Goal: Obtain resource: Download file/media

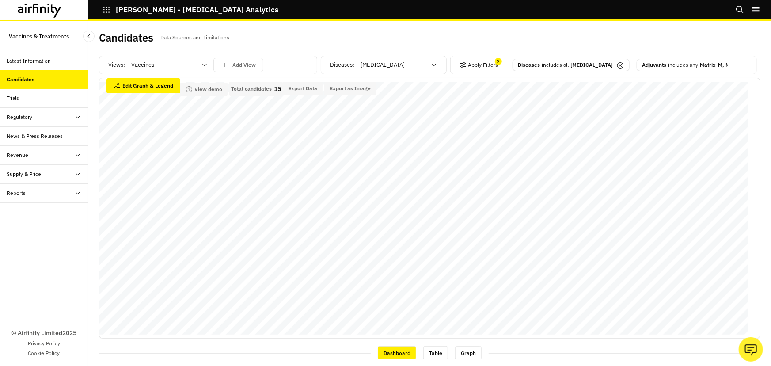
click at [106, 6] on icon "button" at bounding box center [107, 10] width 8 height 8
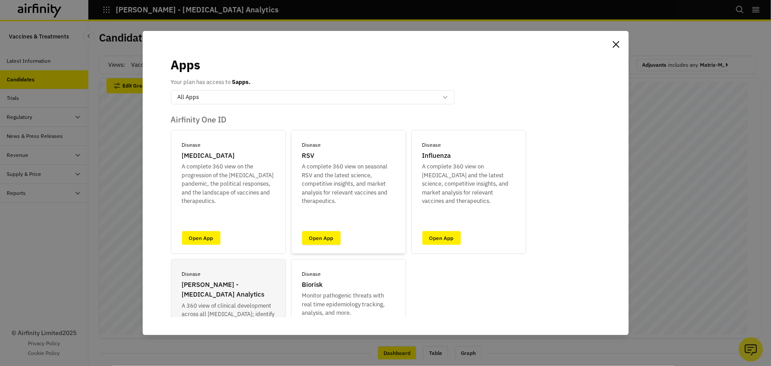
click at [323, 234] on link "Open App" at bounding box center [321, 238] width 38 height 14
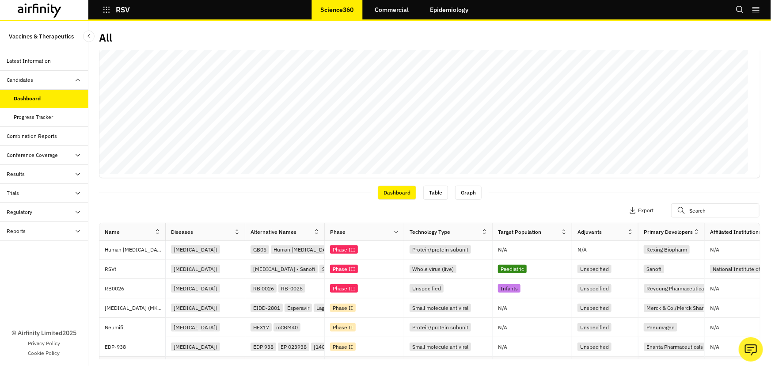
scroll to position [0, 10]
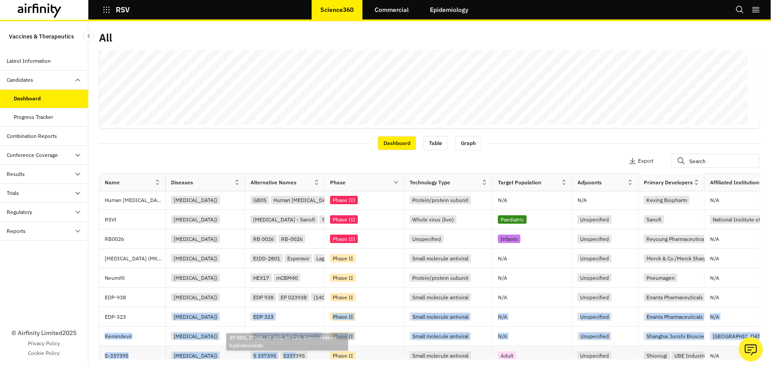
drag, startPoint x: 239, startPoint y: 357, endPoint x: 296, endPoint y: 353, distance: 57.6
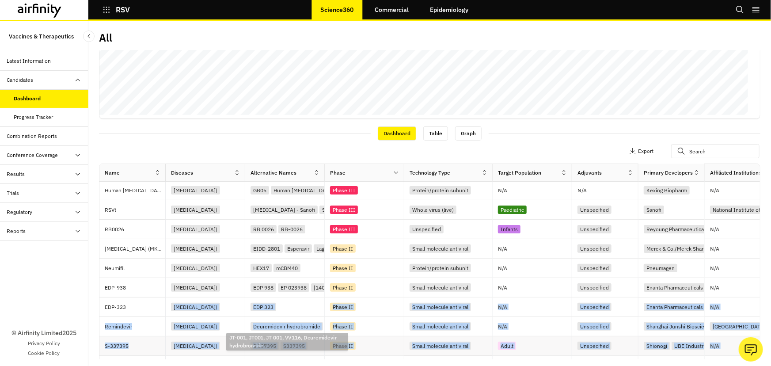
scroll to position [44, 0]
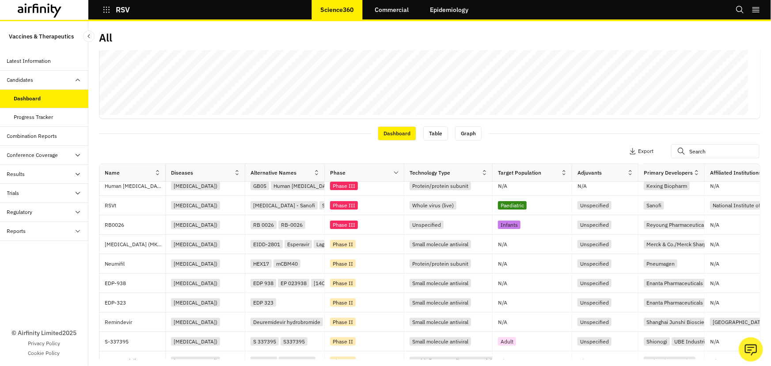
click at [288, 143] on div "Apply Filters Columns Export" at bounding box center [429, 152] width 661 height 23
drag, startPoint x: 189, startPoint y: 350, endPoint x: 213, endPoint y: 349, distance: 23.9
click at [199, 136] on div "Dashboard Table Graph" at bounding box center [429, 132] width 661 height 15
drag, startPoint x: 160, startPoint y: 349, endPoint x: 168, endPoint y: 351, distance: 8.1
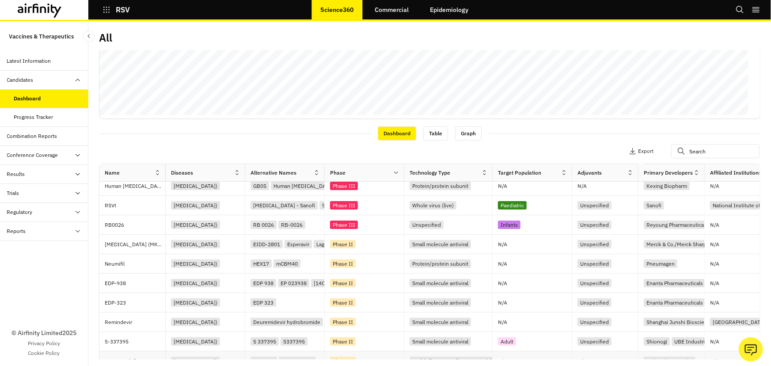
click at [202, 349] on div "S-337395 Respiratory syncytial virus (RSV) S 337395 S337395 Phase II Small mole…" at bounding box center [616, 341] width 1034 height 19
click at [157, 351] on div "Zapnometinib" at bounding box center [135, 360] width 61 height 19
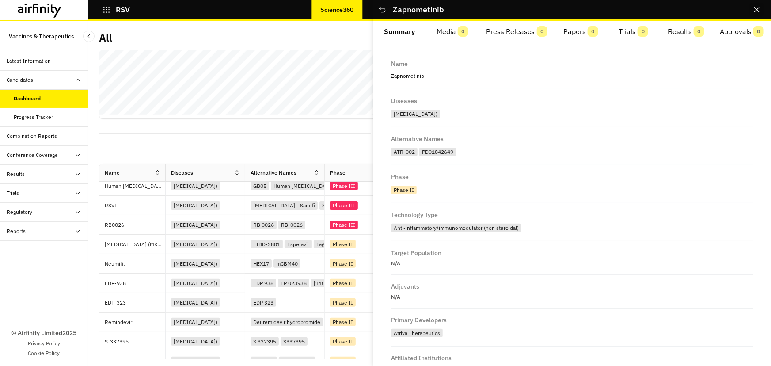
click at [754, 11] on button "Close" at bounding box center [757, 10] width 14 height 14
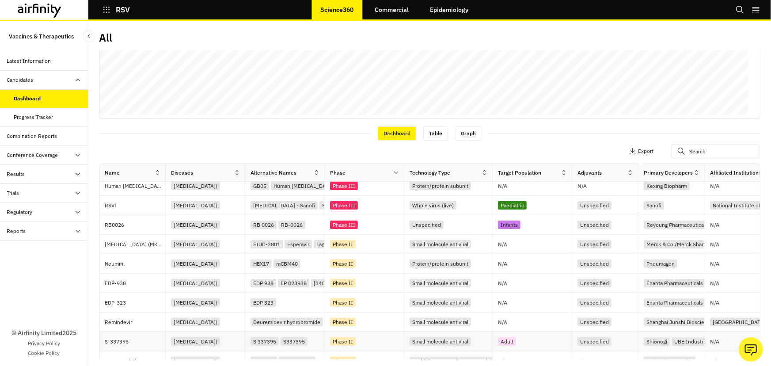
drag, startPoint x: 181, startPoint y: 350, endPoint x: 217, endPoint y: 350, distance: 35.8
click at [217, 350] on div "Respiratory syncytial virus (RSV)" at bounding box center [206, 341] width 80 height 19
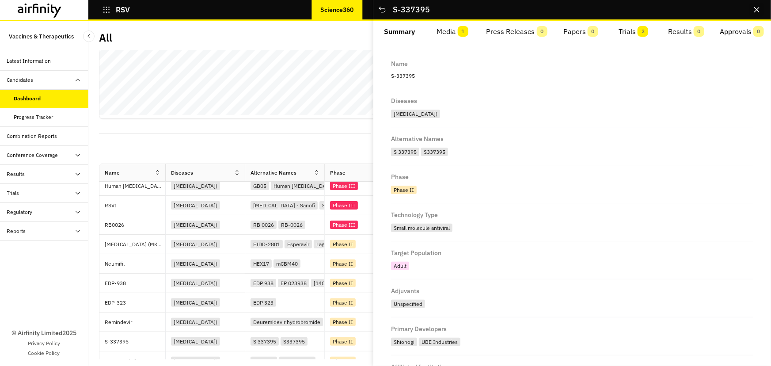
click at [760, 8] on icon "Close" at bounding box center [756, 9] width 5 height 5
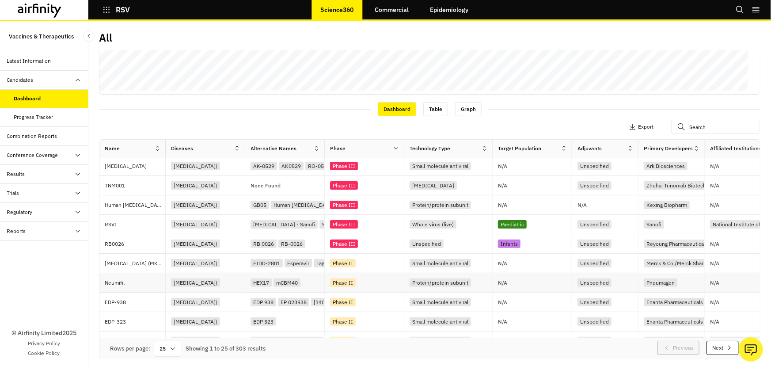
scroll to position [0, 0]
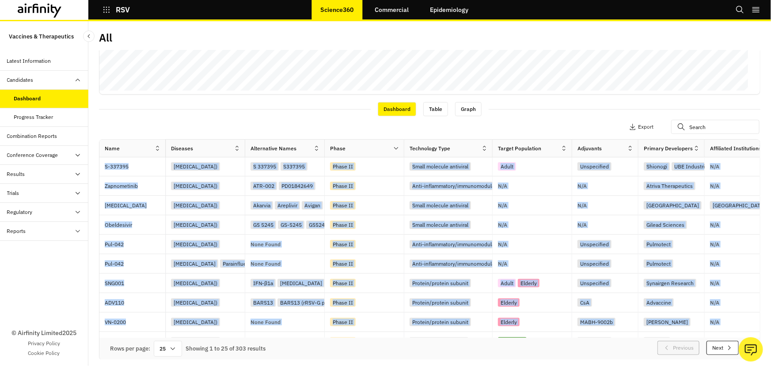
drag, startPoint x: 501, startPoint y: 335, endPoint x: 565, endPoint y: 335, distance: 64.5
click at [565, 335] on div "Name Diseases Alternative Names Phase Technology Type Target Population Adjuvan…" at bounding box center [429, 239] width 661 height 198
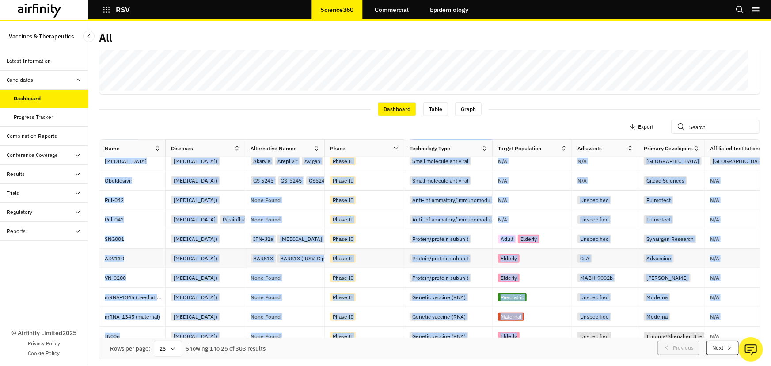
click at [589, 250] on div "CsA" at bounding box center [605, 258] width 66 height 19
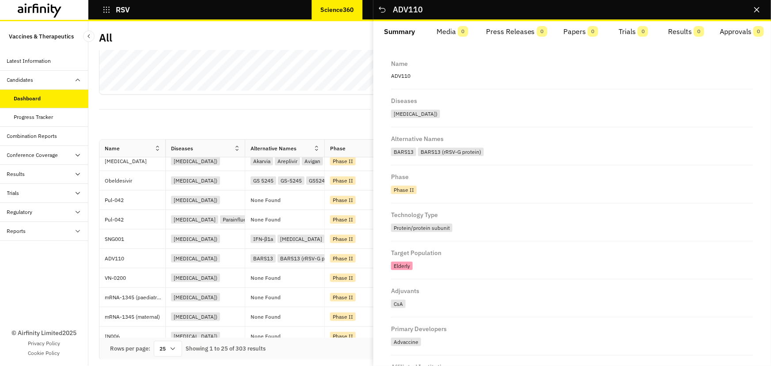
click at [494, 220] on div "Technology Type" at bounding box center [572, 215] width 362 height 11
click at [756, 6] on button "Close" at bounding box center [757, 10] width 14 height 14
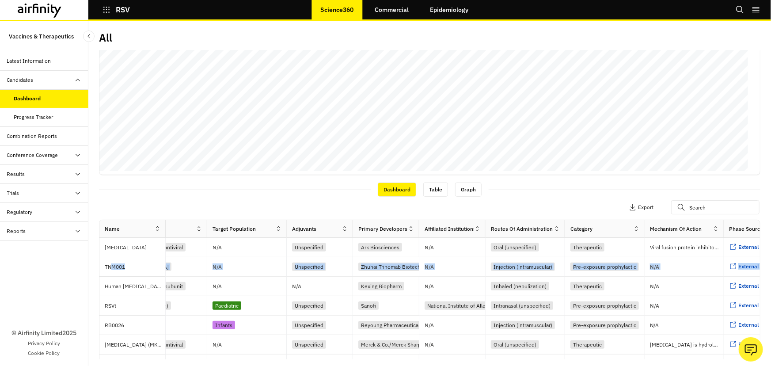
scroll to position [0, 389]
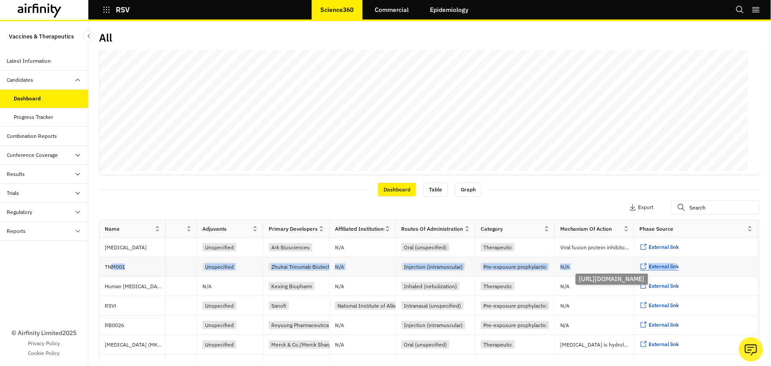
drag, startPoint x: 110, startPoint y: 268, endPoint x: 659, endPoint y: 267, distance: 549.2
click at [659, 267] on div "TNM001 Respiratory syncytial virus (RSV) None Found Phase III Monoclonal antibo…" at bounding box center [241, 266] width 1034 height 19
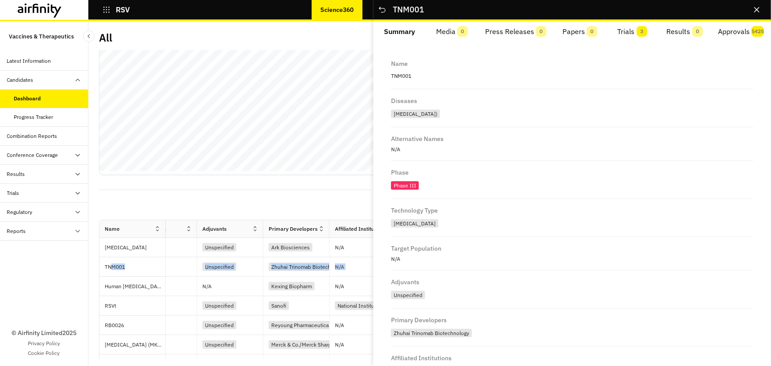
click at [755, 7] on icon "Close" at bounding box center [756, 9] width 5 height 5
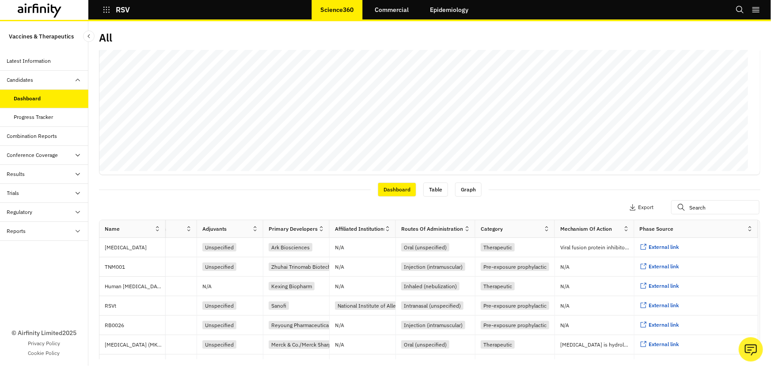
click at [255, 205] on div "Apply Filters Columns Export" at bounding box center [429, 208] width 661 height 23
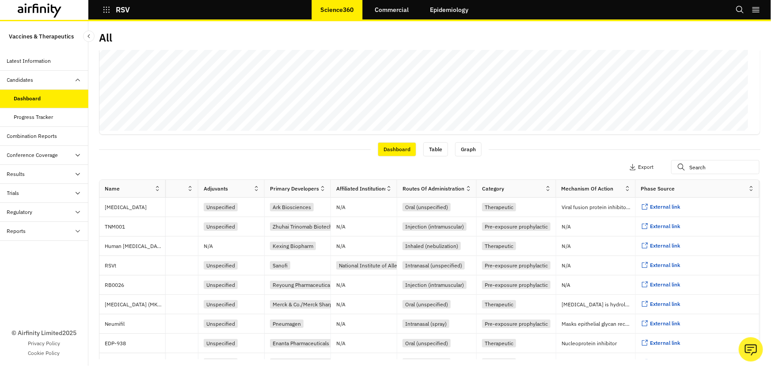
drag, startPoint x: 183, startPoint y: 184, endPoint x: 198, endPoint y: 186, distance: 15.1
click at [198, 186] on div at bounding box center [198, 188] width 4 height 10
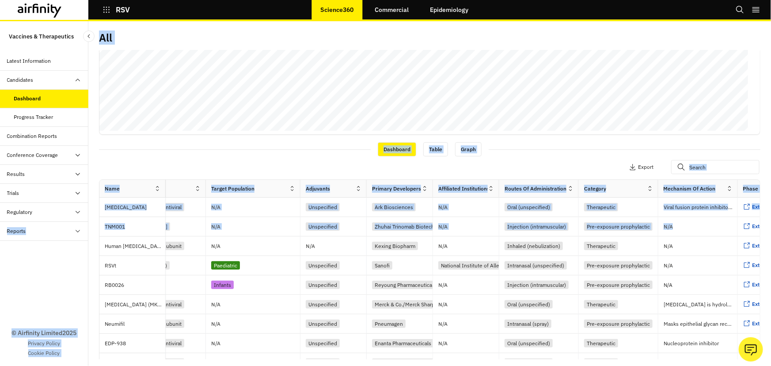
scroll to position [0, 0]
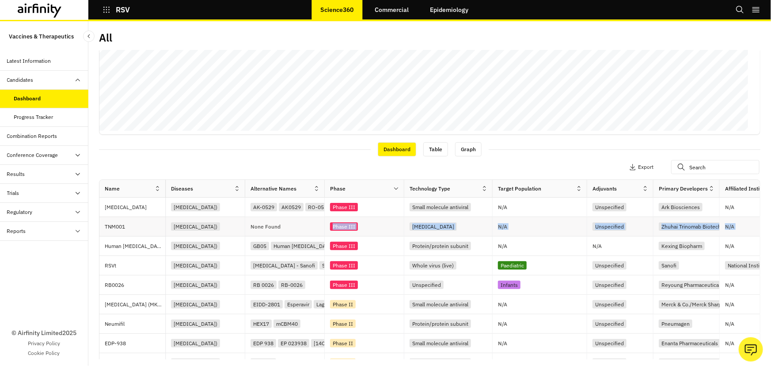
drag, startPoint x: 584, startPoint y: 226, endPoint x: 289, endPoint y: 225, distance: 294.7
click at [289, 225] on div "TNM001 Respiratory syncytial virus (RSV) None Found Phase III Monoclonal antibo…" at bounding box center [623, 226] width 1049 height 19
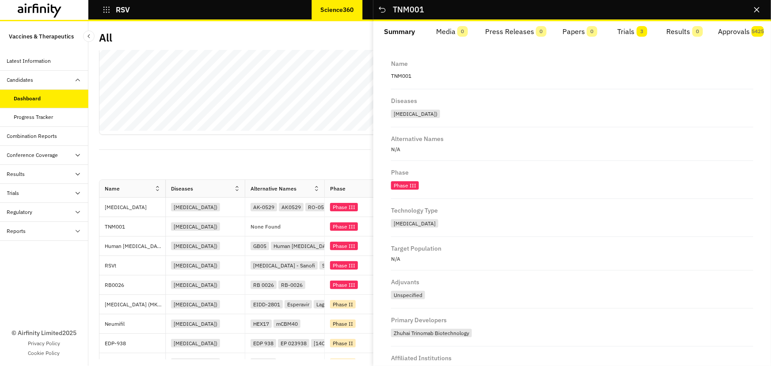
click at [270, 159] on div "Apply Filters Columns Export" at bounding box center [429, 167] width 661 height 23
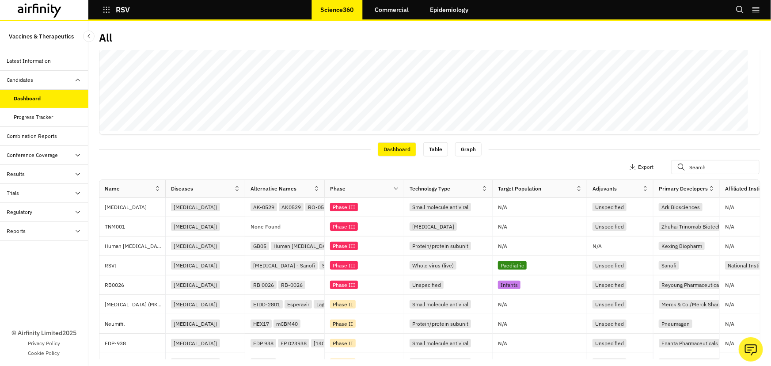
click at [271, 159] on div "Apply Filters Columns Export" at bounding box center [429, 167] width 661 height 23
click at [184, 361] on div "All Views: All Add View Apply Filters Data Adjustments Horizontal Axis Phase St…" at bounding box center [429, 193] width 683 height 345
drag, startPoint x: 182, startPoint y: 358, endPoint x: 231, endPoint y: 358, distance: 48.2
click at [242, 354] on div "Respiratory syncytial virus (RSV)" at bounding box center [206, 362] width 80 height 19
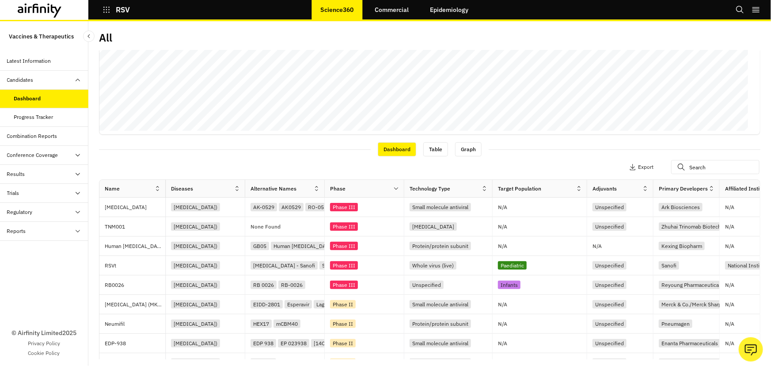
scroll to position [2, 0]
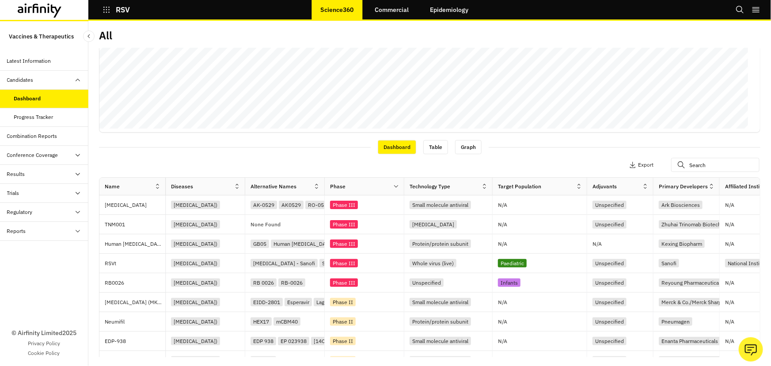
drag, startPoint x: 231, startPoint y: 358, endPoint x: 290, endPoint y: 358, distance: 59.7
click at [290, 358] on div "All Views: All Add View Apply Filters Data Adjustments Horizontal Axis Phase St…" at bounding box center [429, 193] width 683 height 345
click at [293, 357] on div "EDP 323" at bounding box center [288, 360] width 74 height 12
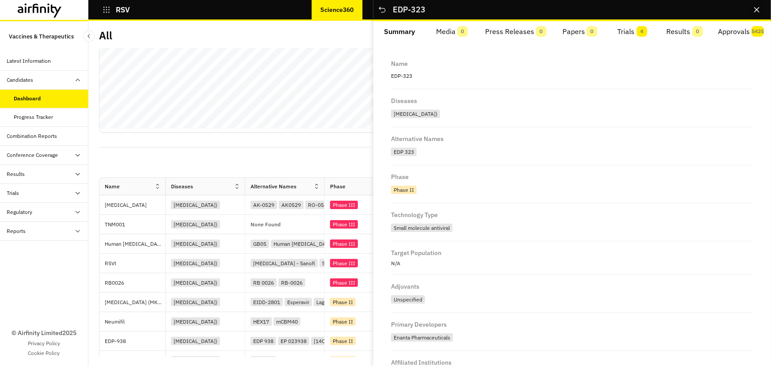
click at [758, 9] on icon "Close" at bounding box center [756, 9] width 5 height 5
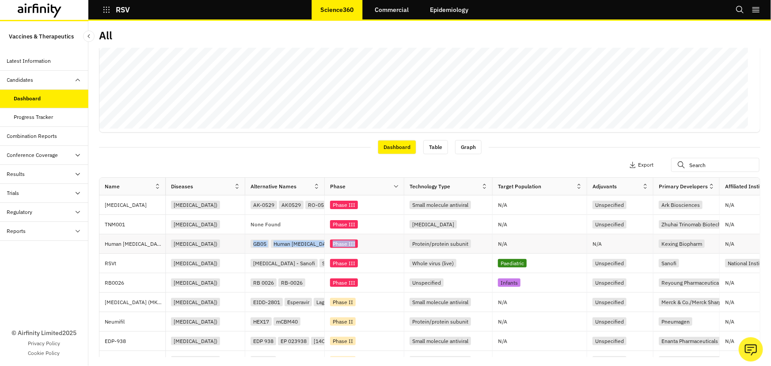
scroll to position [0, 46]
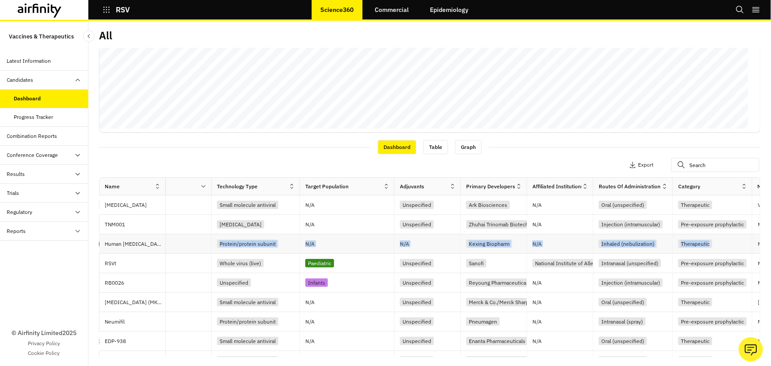
drag, startPoint x: 247, startPoint y: 239, endPoint x: 740, endPoint y: 236, distance: 492.7
click at [740, 236] on div "Human interferon α1b (Kexing) Respiratory syncytial virus (RSV) GB05 Human Inte…" at bounding box center [431, 243] width 1049 height 19
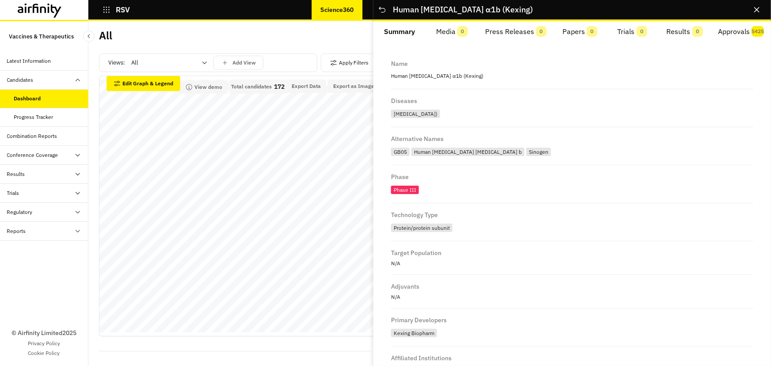
scroll to position [0, 0]
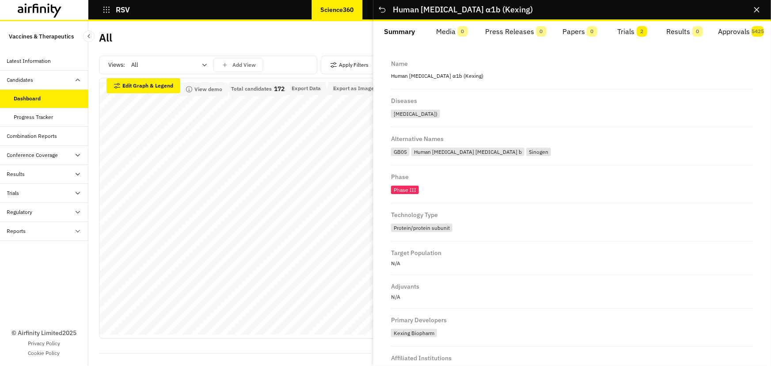
click at [183, 76] on div "Views: All Add View" at bounding box center [208, 67] width 218 height 22
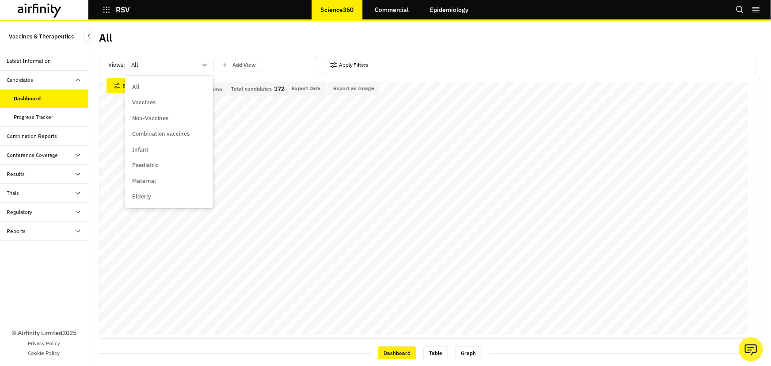
click at [182, 71] on div "All" at bounding box center [163, 65] width 76 height 14
click at [163, 103] on div "Vaccines" at bounding box center [169, 102] width 74 height 9
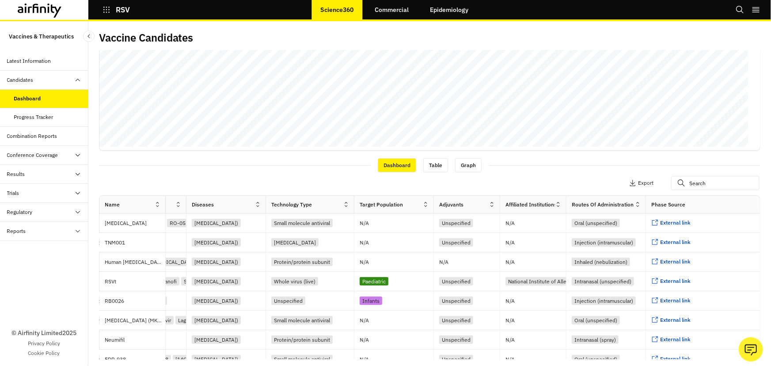
scroll to position [244, 0]
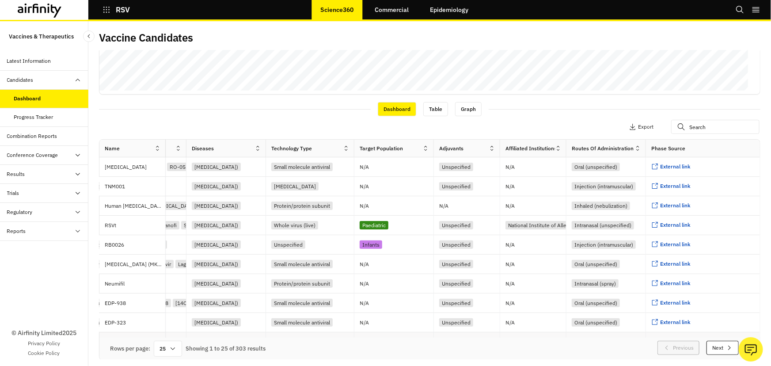
drag, startPoint x: 263, startPoint y: 334, endPoint x: 257, endPoint y: 333, distance: 5.8
click at [250, 333] on div "Respiratory syncytial virus (RSV)" at bounding box center [226, 341] width 80 height 19
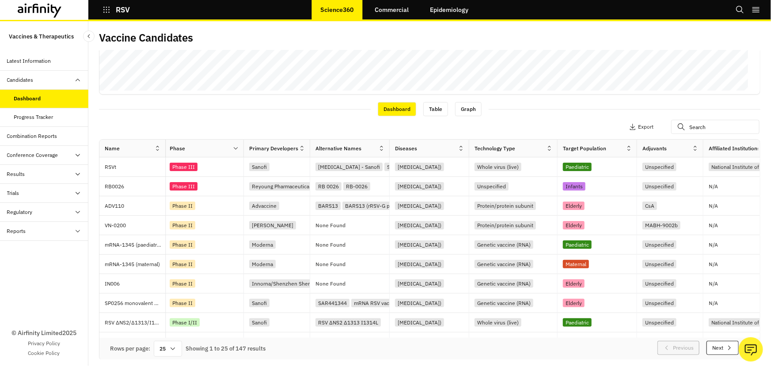
scroll to position [0, 0]
click at [174, 133] on div "Apply Filters Columns Export" at bounding box center [429, 127] width 661 height 23
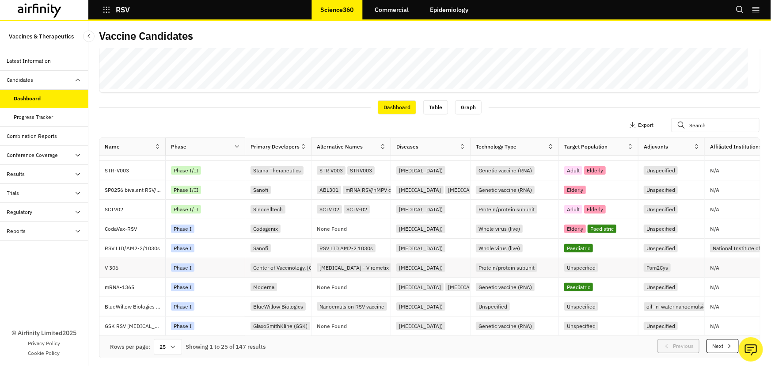
scroll to position [2, 0]
click at [164, 344] on div "25" at bounding box center [168, 346] width 28 height 16
click at [173, 228] on div "100" at bounding box center [168, 230] width 26 height 20
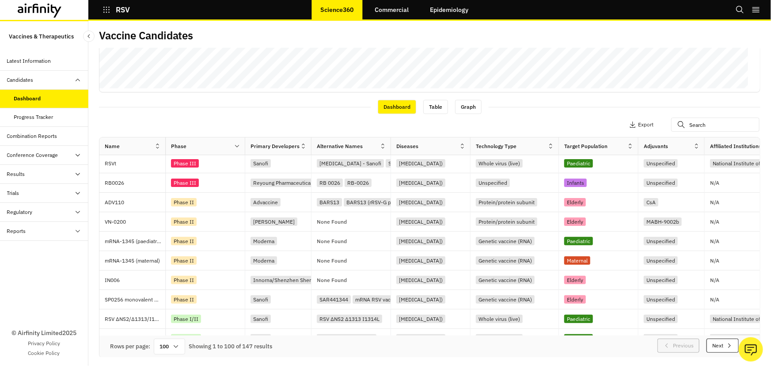
scroll to position [0, 0]
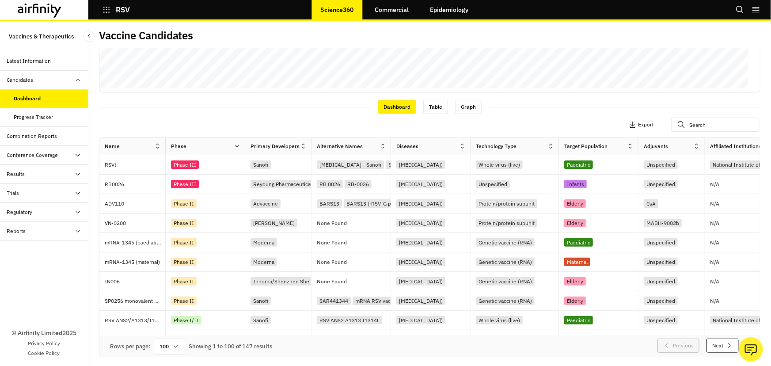
click at [708, 346] on button "Next" at bounding box center [723, 345] width 32 height 14
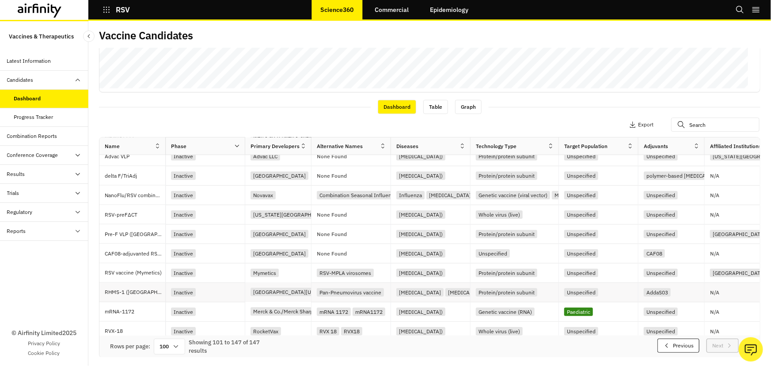
scroll to position [735, 0]
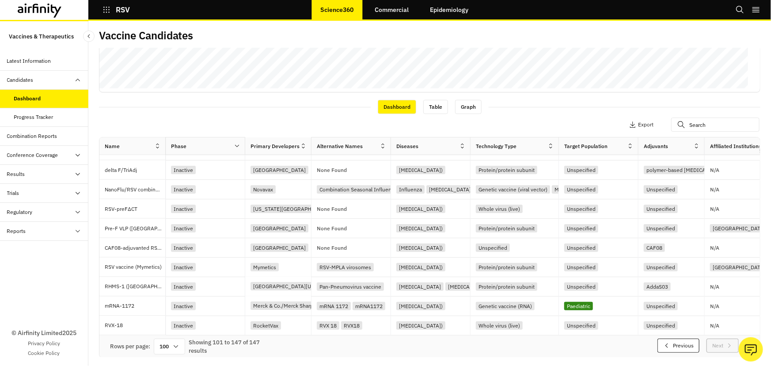
click at [663, 343] on icon "button" at bounding box center [666, 345] width 7 height 7
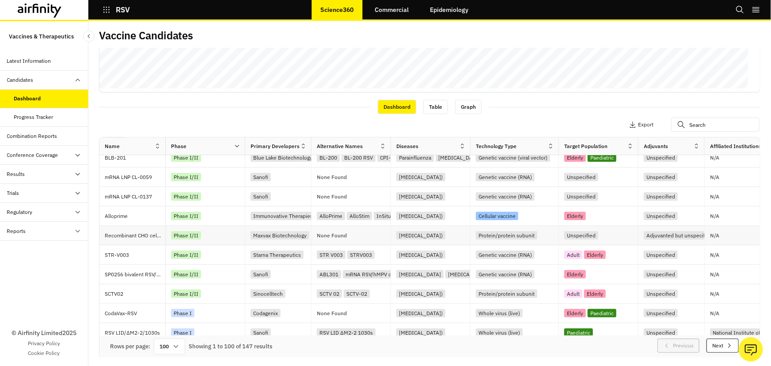
scroll to position [241, 0]
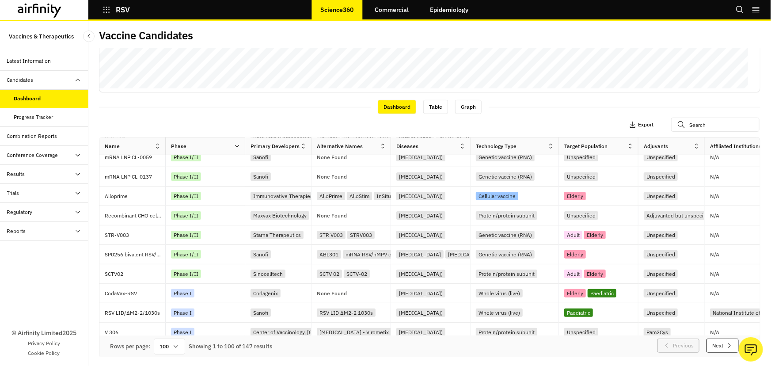
click at [638, 124] on p "Export" at bounding box center [645, 125] width 15 height 6
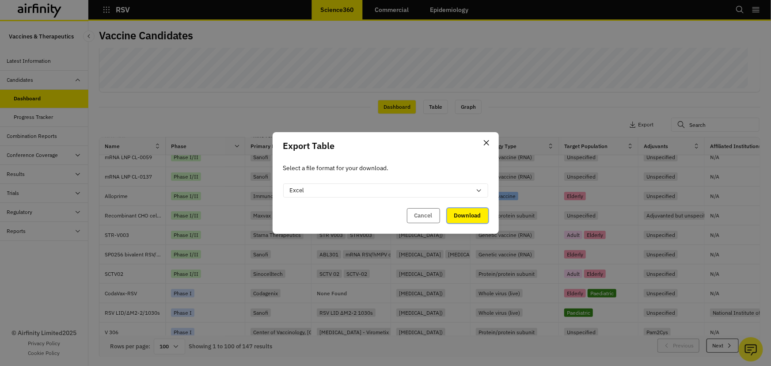
click at [466, 216] on button "Download" at bounding box center [467, 215] width 41 height 15
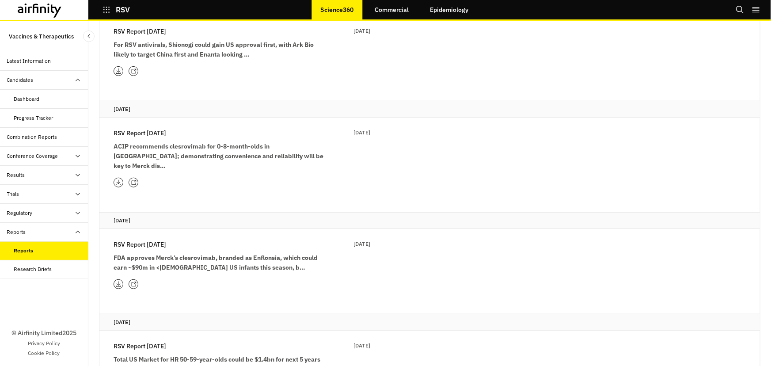
scroll to position [241, 0]
